Goal: Transaction & Acquisition: Purchase product/service

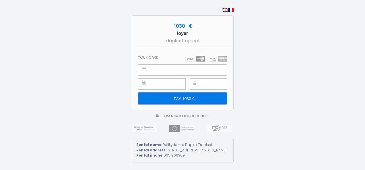
click at [181, 97] on input "PAY 1030 €" at bounding box center [182, 99] width 89 height 12
click at [186, 97] on input "PAY 1030 €" at bounding box center [182, 99] width 89 height 12
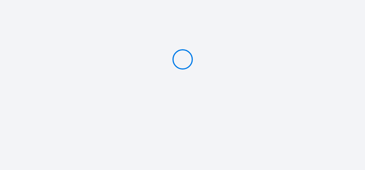
type input "PAY 1030 €"
